Goal: Transaction & Acquisition: Subscribe to service/newsletter

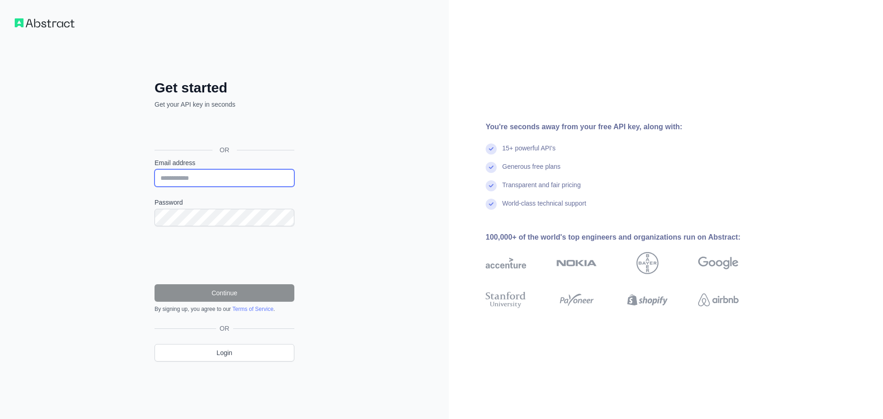
click at [223, 177] on input "Email address" at bounding box center [225, 177] width 140 height 17
type input "**********"
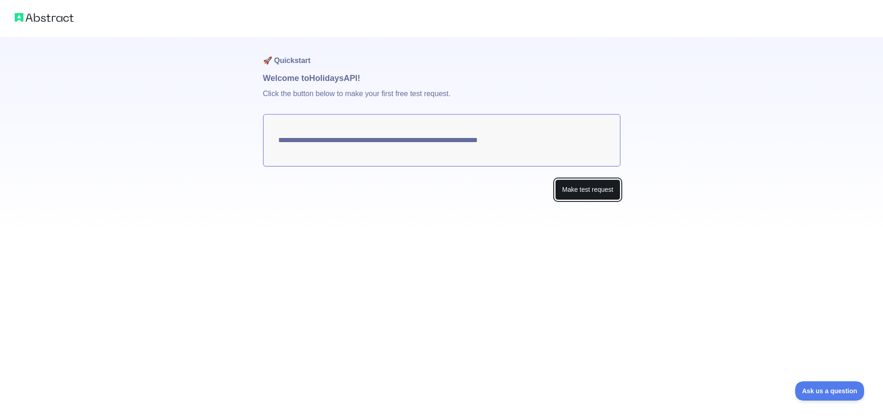
click at [583, 189] on button "Make test request" at bounding box center [587, 189] width 65 height 21
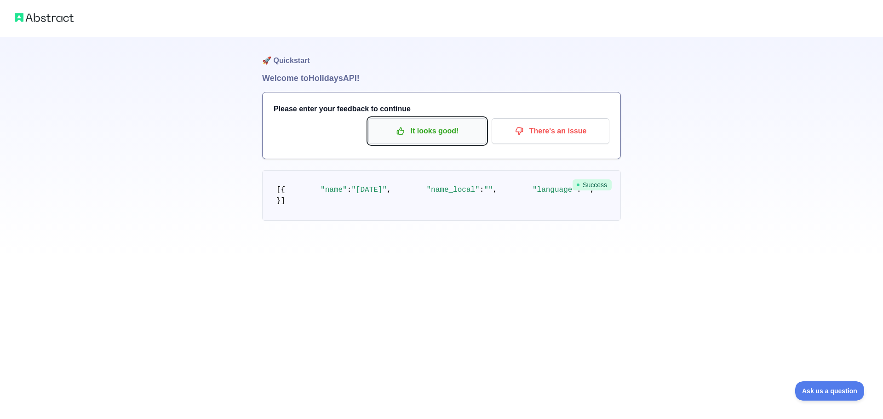
click at [441, 131] on p "It looks good!" at bounding box center [427, 131] width 104 height 16
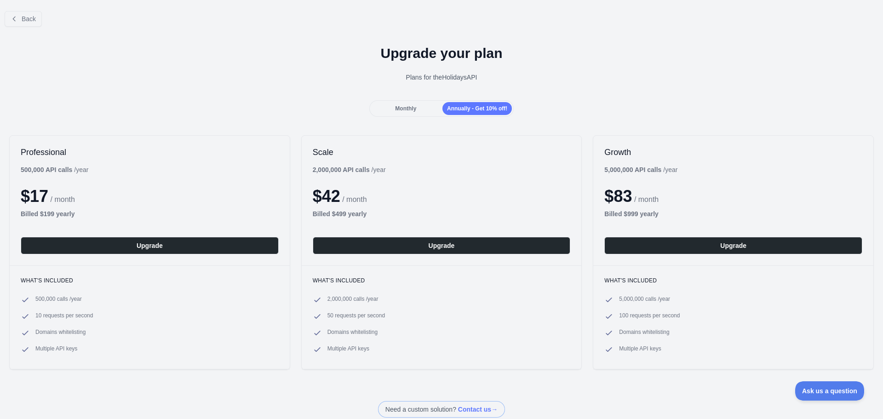
click at [421, 111] on div "Monthly" at bounding box center [405, 108] width 69 height 13
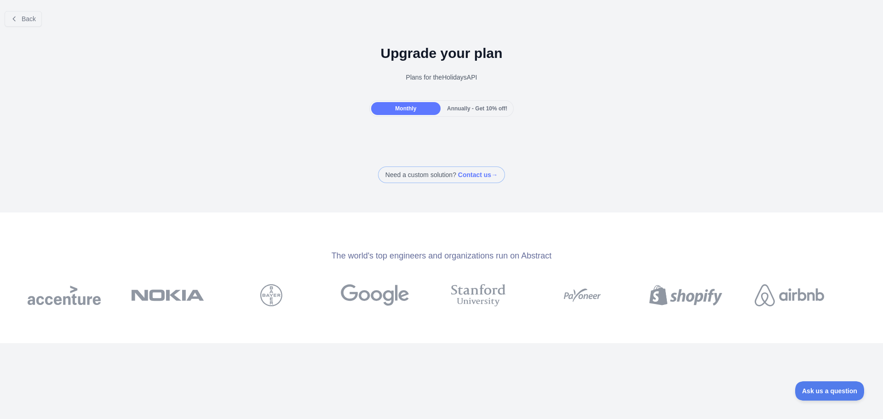
click at [469, 109] on span "Annually - Get 10% off!" at bounding box center [477, 108] width 60 height 6
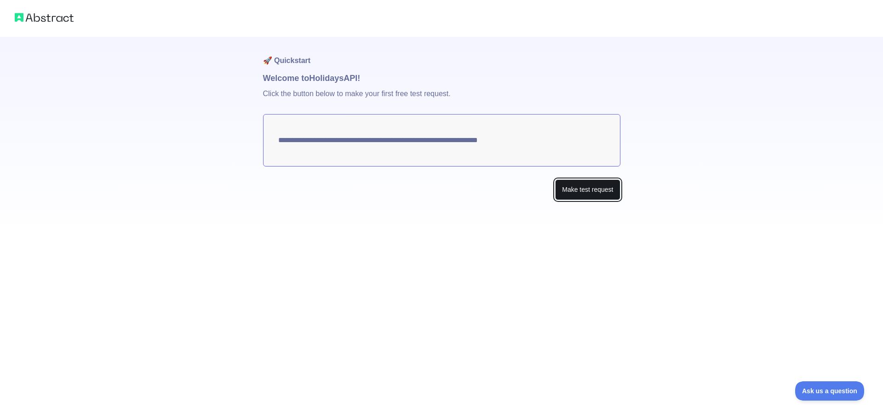
click at [601, 189] on button "Make test request" at bounding box center [587, 189] width 65 height 21
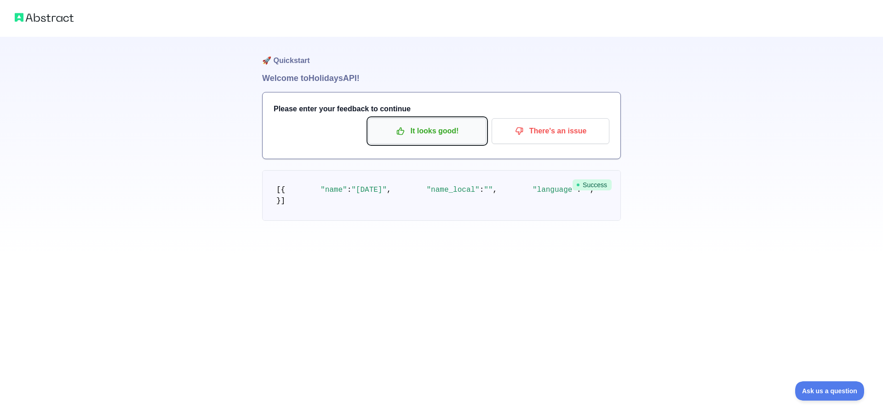
click at [460, 128] on p "It looks good!" at bounding box center [427, 131] width 104 height 16
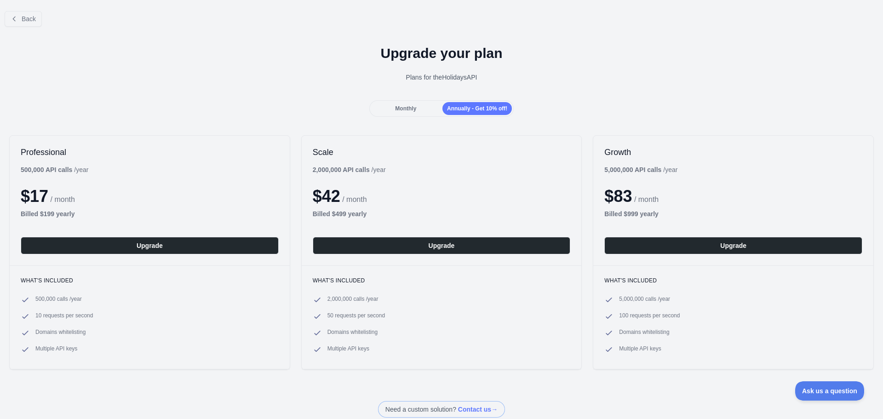
click at [409, 102] on div "Monthly" at bounding box center [405, 108] width 69 height 13
